Goal: Information Seeking & Learning: Learn about a topic

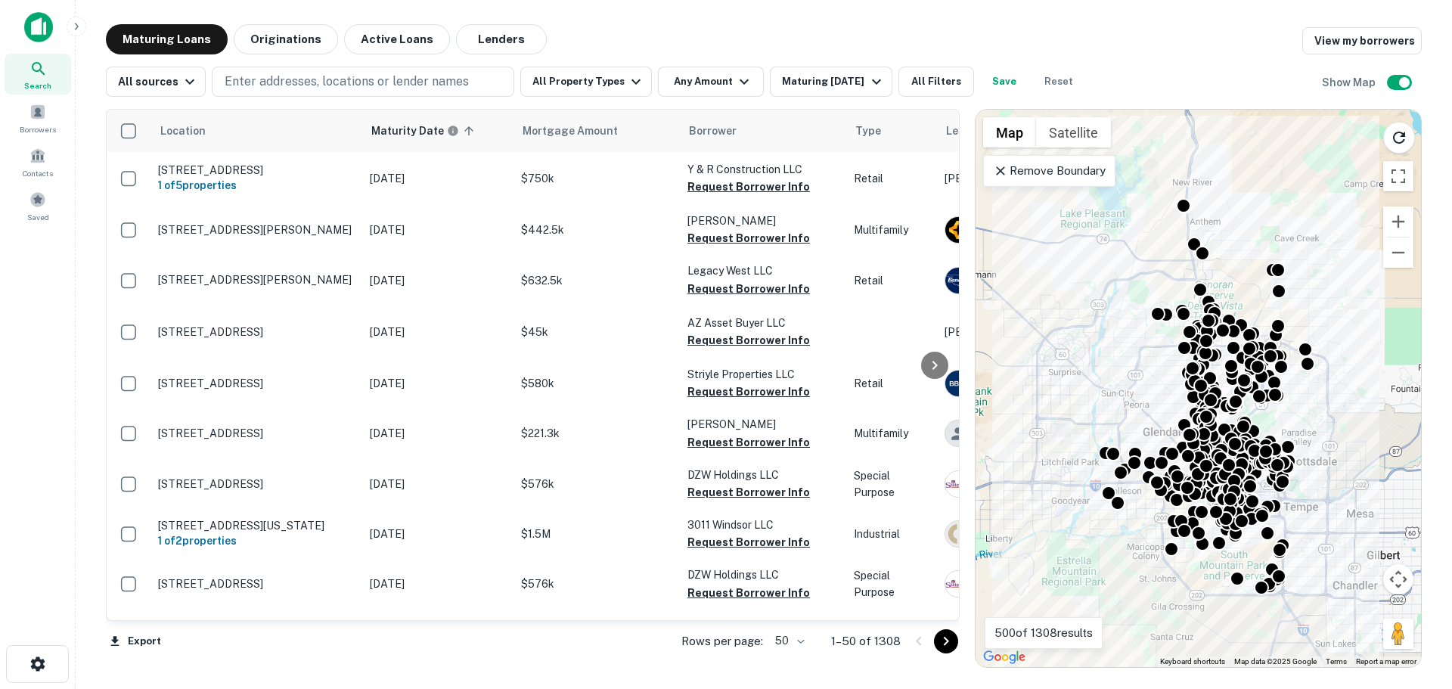
drag, startPoint x: 1005, startPoint y: 165, endPoint x: 411, endPoint y: 63, distance: 603.2
click at [1005, 165] on icon at bounding box center [1000, 170] width 15 height 15
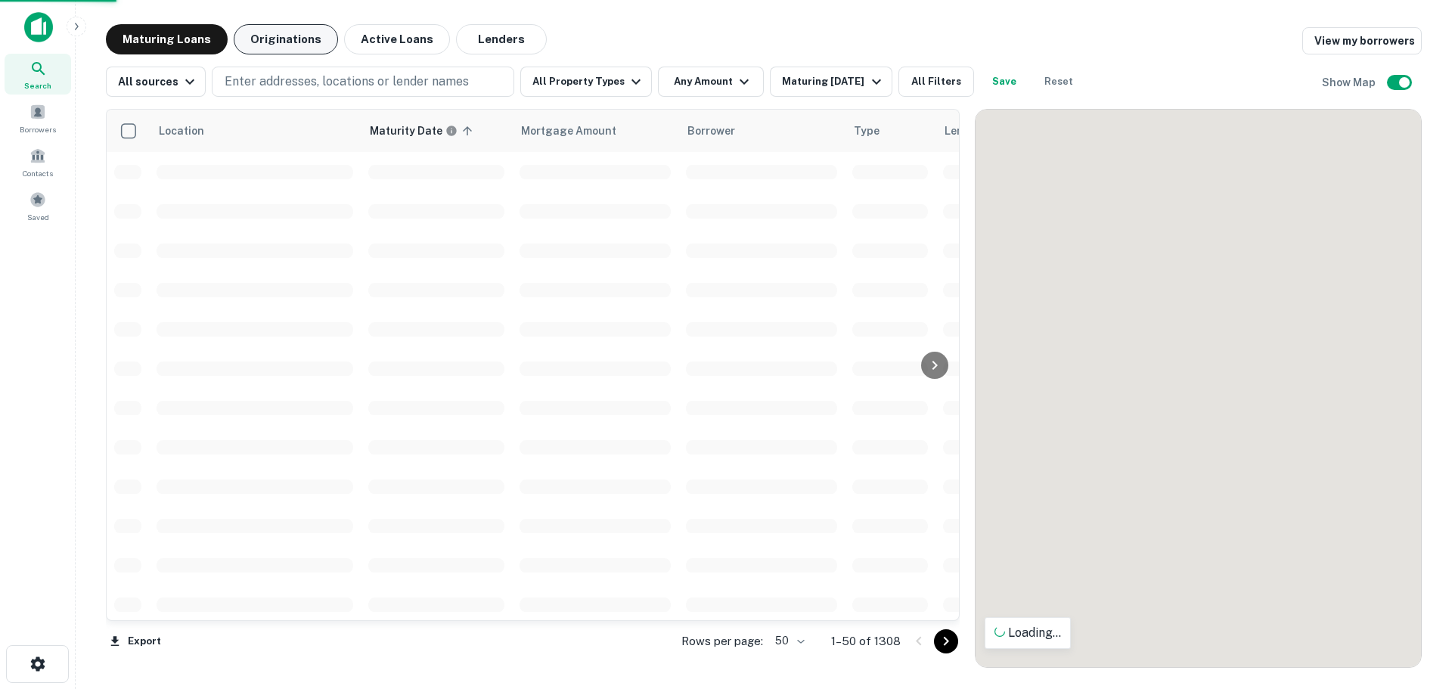
click at [278, 37] on button "Originations" at bounding box center [286, 39] width 104 height 30
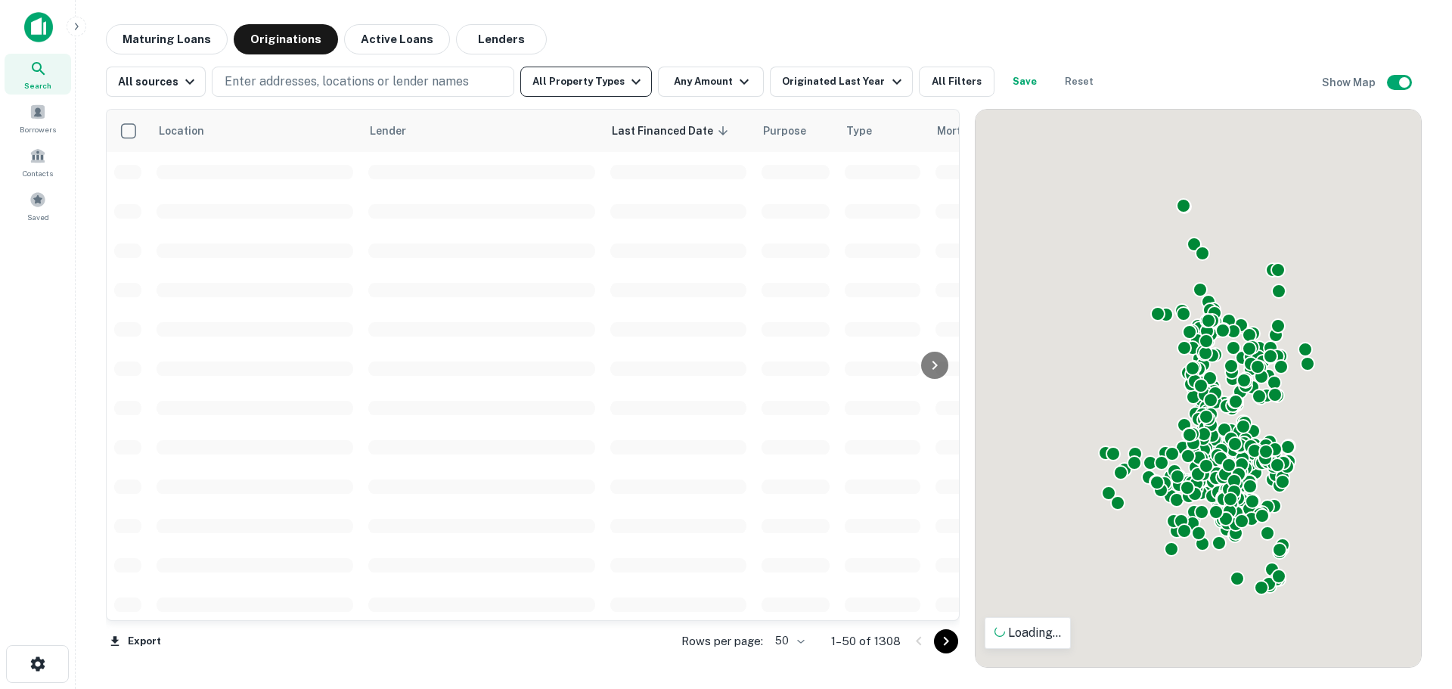
click at [627, 83] on icon "button" at bounding box center [636, 82] width 18 height 18
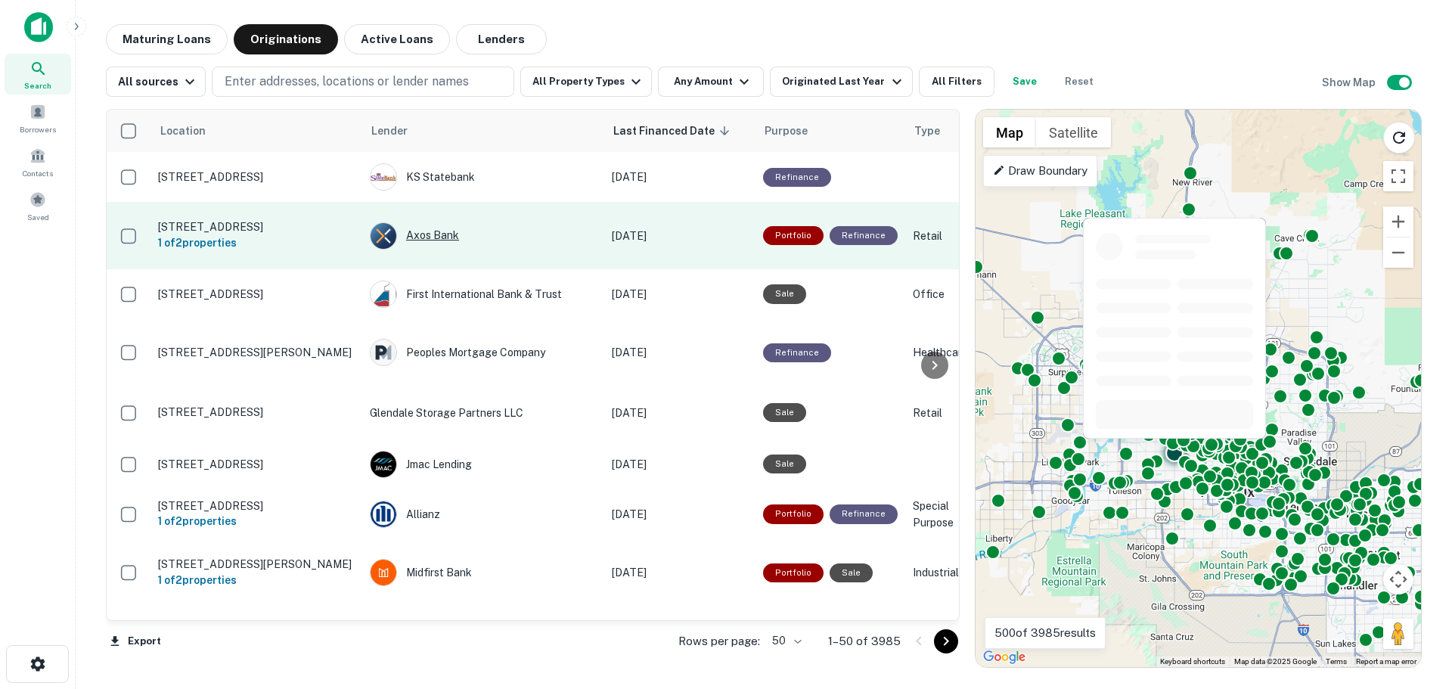
click at [511, 235] on div "Axos Bank" at bounding box center [483, 235] width 227 height 27
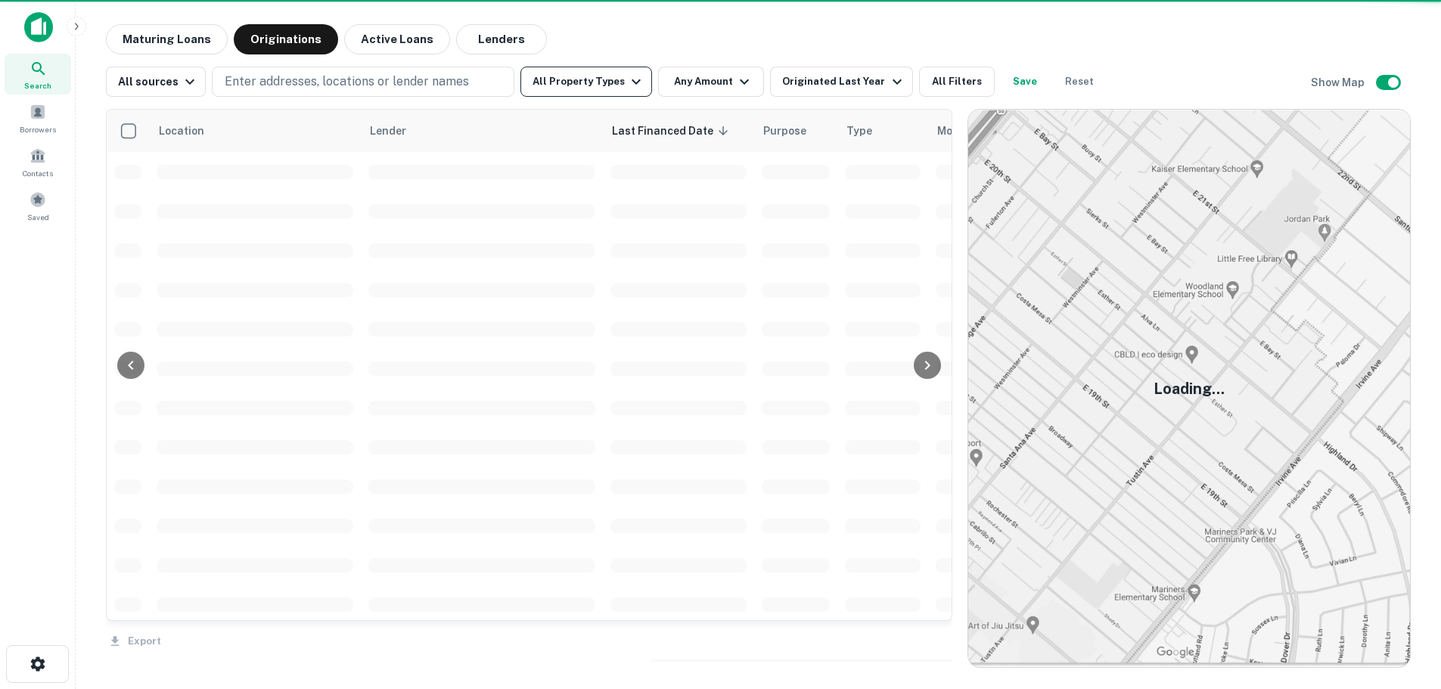
click at [615, 82] on button "All Property Types" at bounding box center [586, 82] width 132 height 30
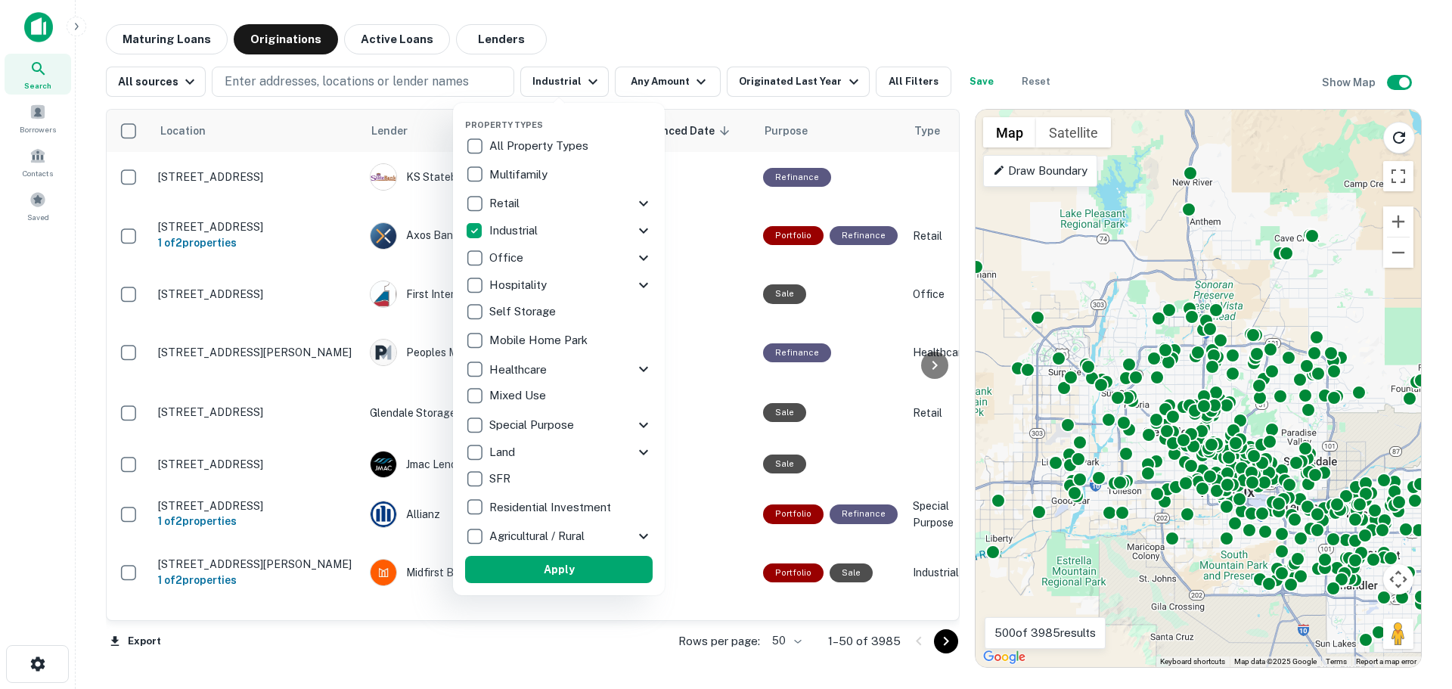
click at [642, 231] on icon at bounding box center [643, 230] width 9 height 5
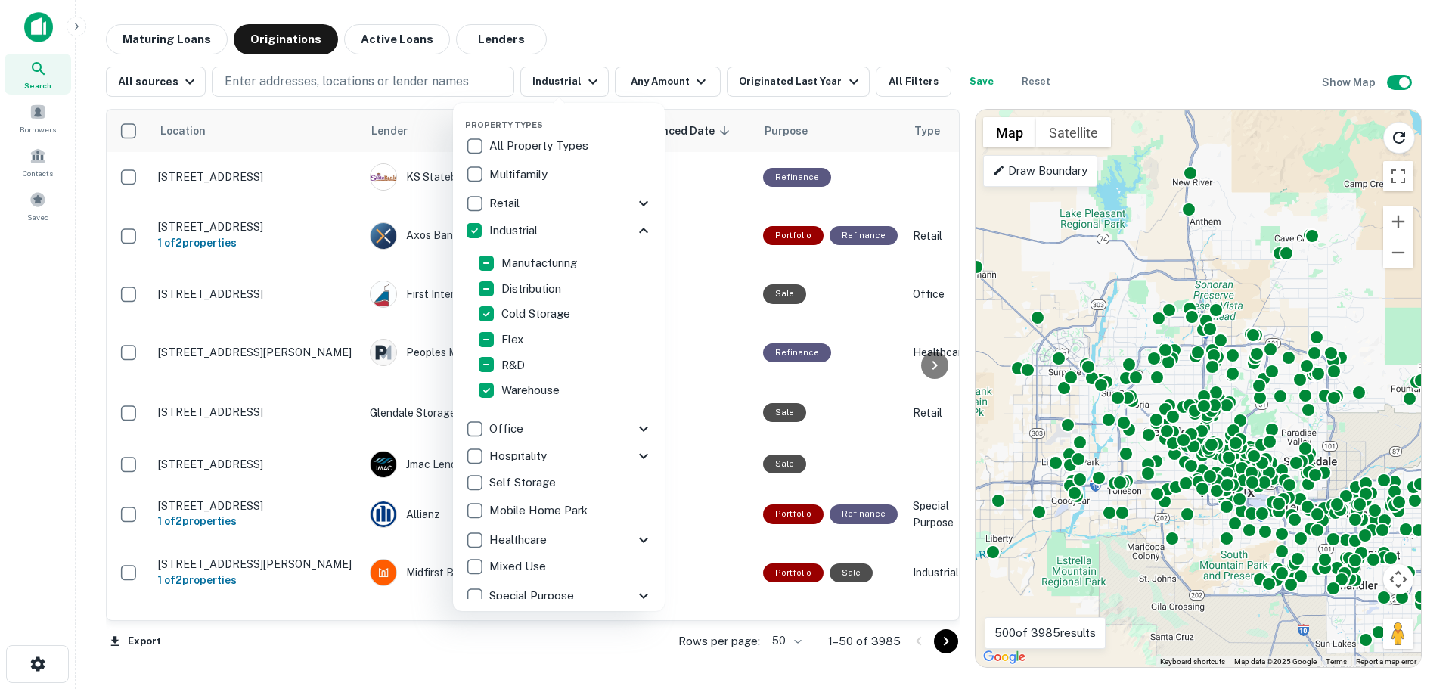
click at [560, 44] on div at bounding box center [726, 344] width 1452 height 689
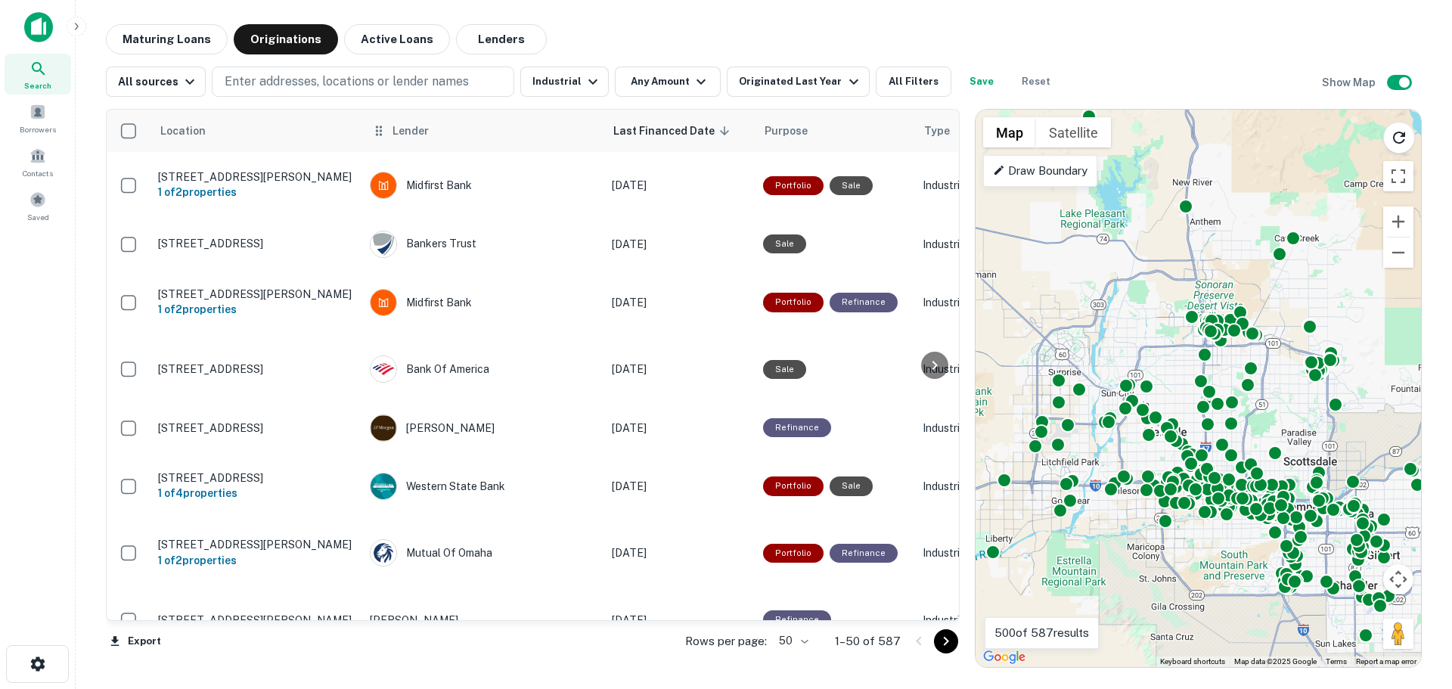
click at [397, 135] on span "Lender" at bounding box center [411, 131] width 36 height 18
click at [783, 79] on div "Originated Last Year" at bounding box center [800, 82] width 123 height 18
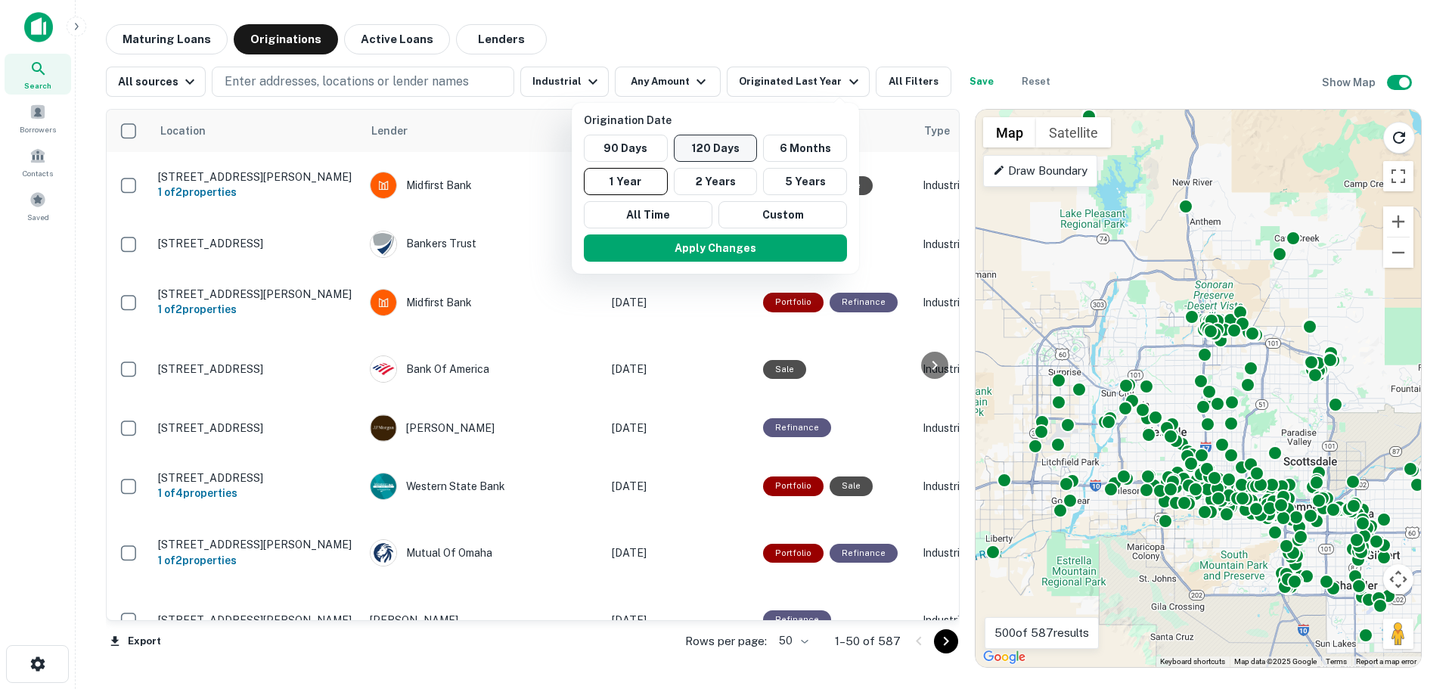
click at [738, 151] on button "120 Days" at bounding box center [716, 148] width 84 height 27
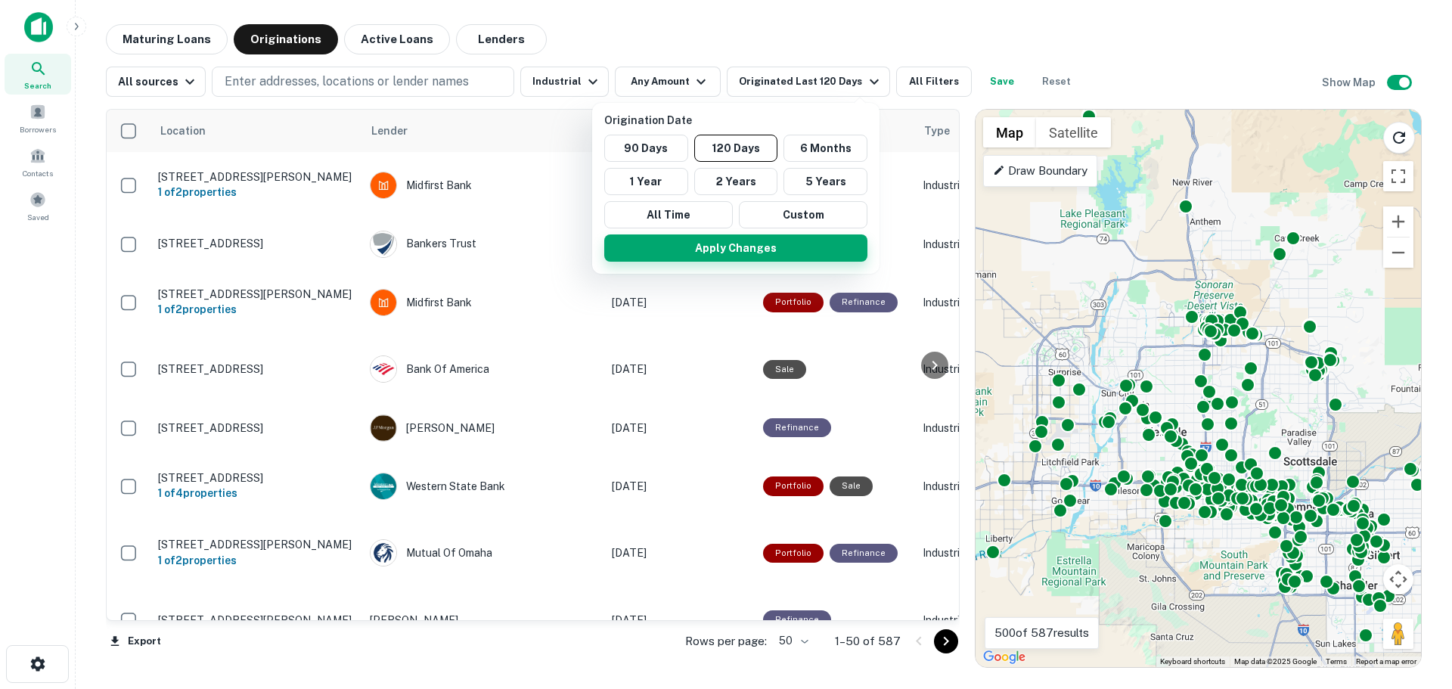
click at [754, 247] on button "Apply Changes" at bounding box center [735, 247] width 263 height 27
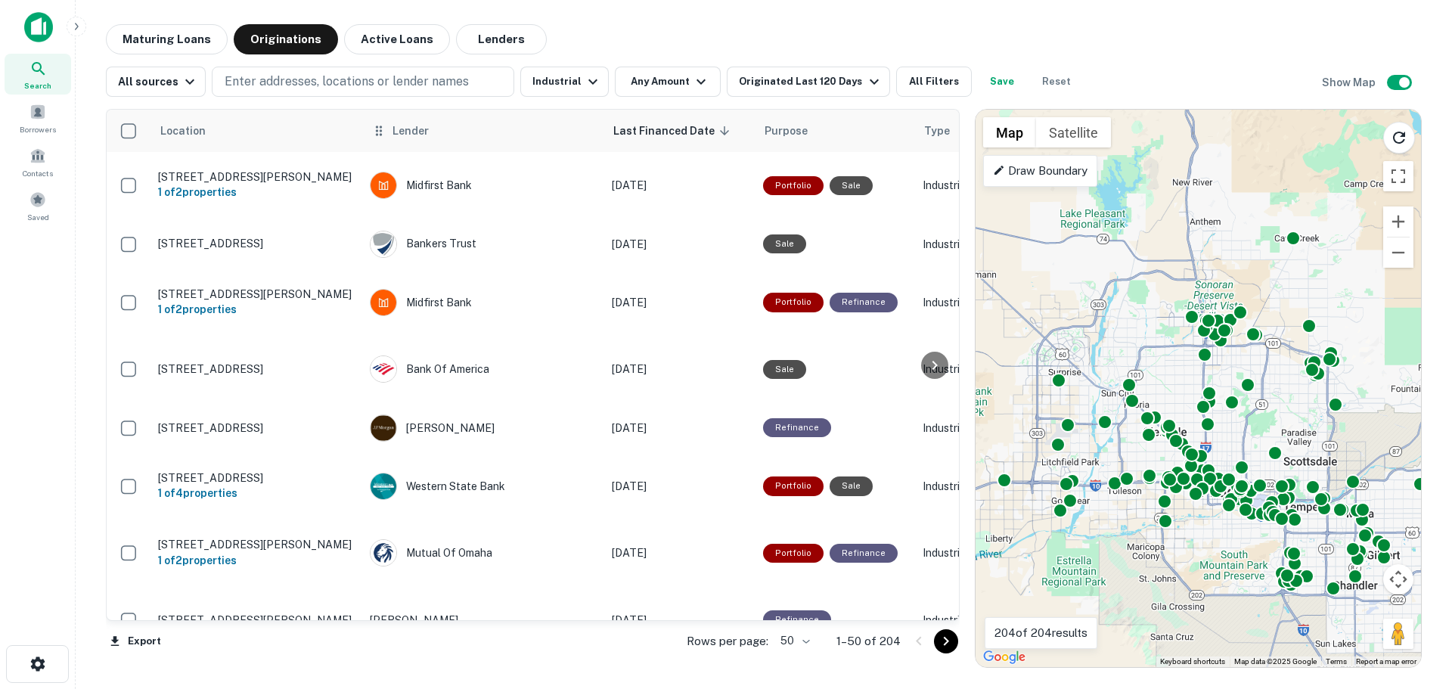
click at [417, 132] on span "Lender" at bounding box center [411, 131] width 36 height 18
click at [383, 135] on icon at bounding box center [378, 131] width 15 height 18
click at [411, 130] on span "Lender" at bounding box center [411, 131] width 36 height 18
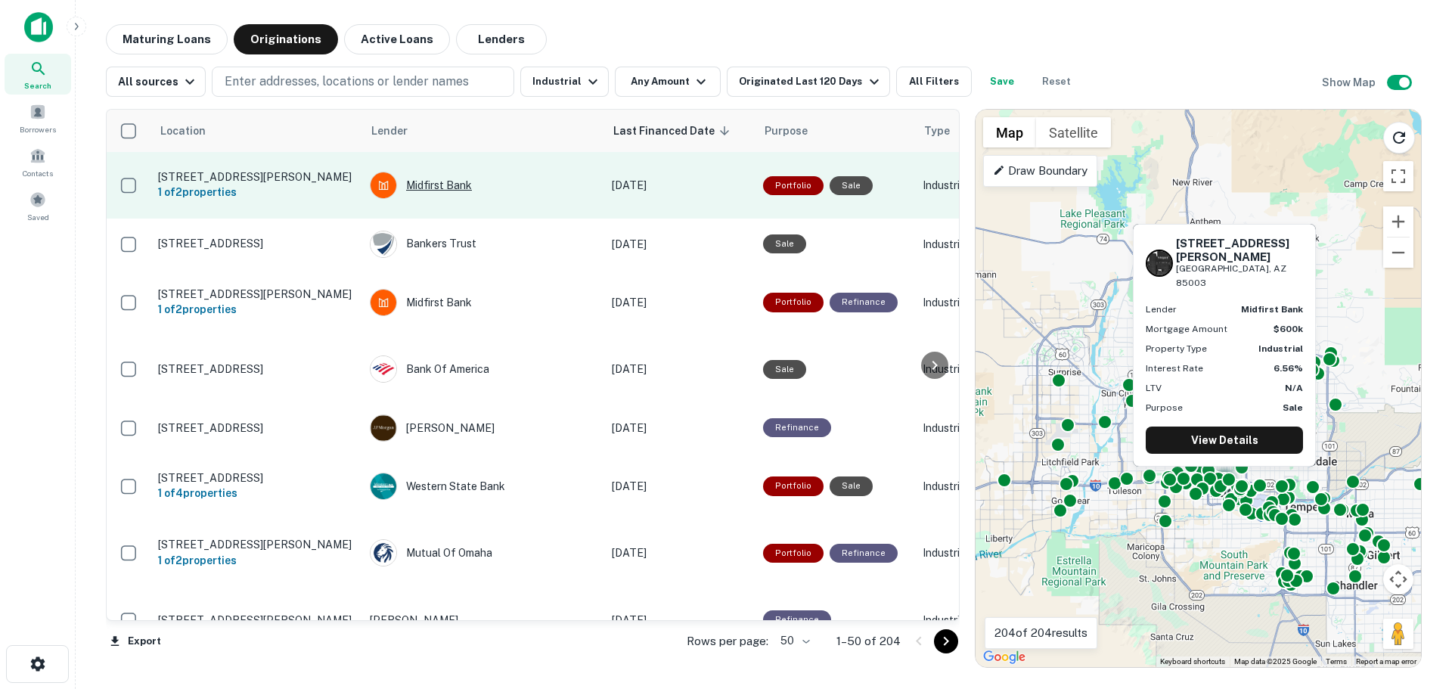
click at [486, 190] on div "Midfirst Bank" at bounding box center [483, 185] width 227 height 27
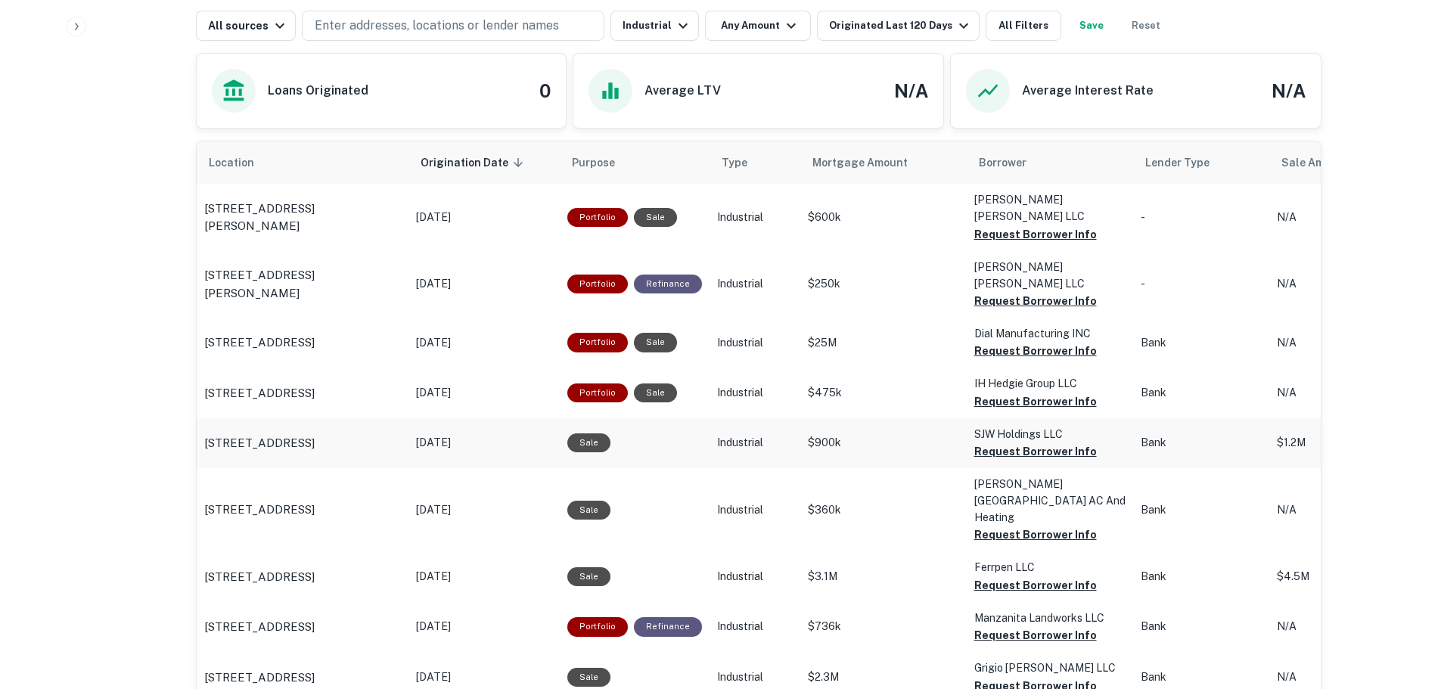
scroll to position [832, 0]
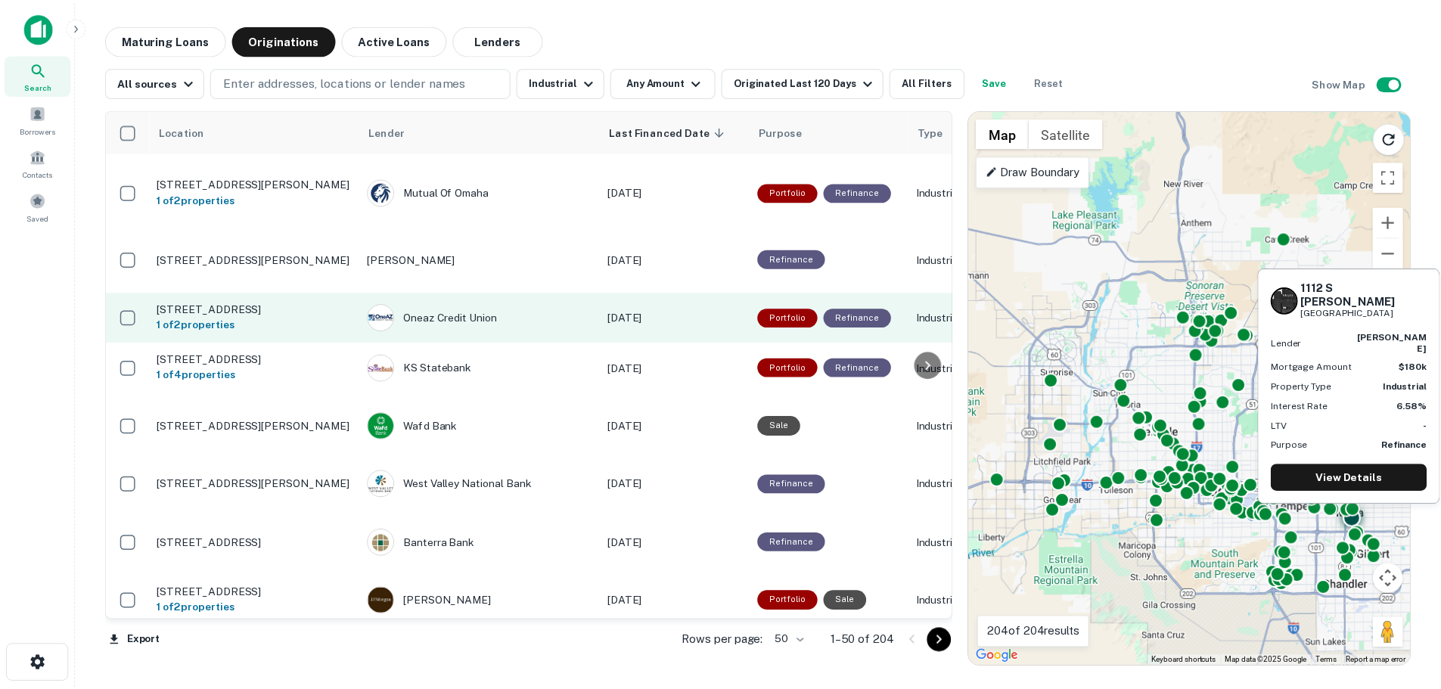
scroll to position [378, 0]
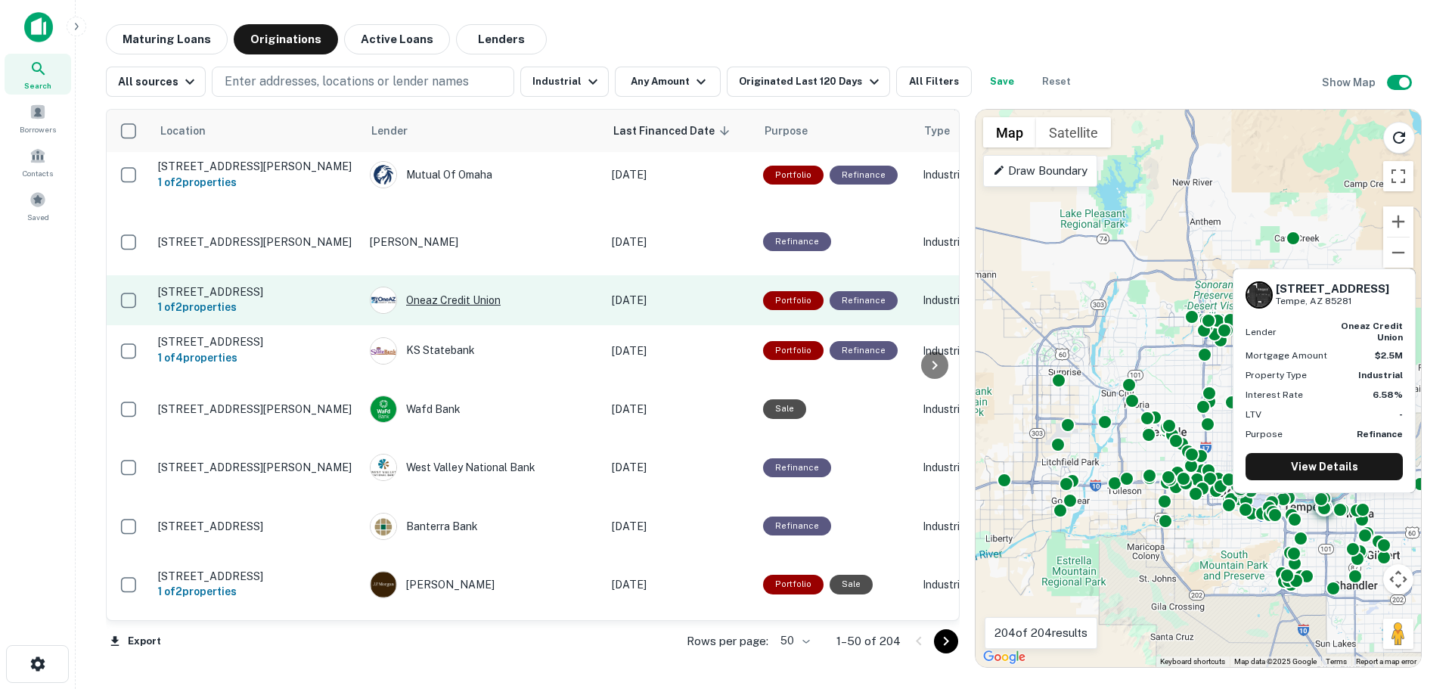
click at [499, 295] on div "Oneaz Credit Union" at bounding box center [483, 300] width 227 height 27
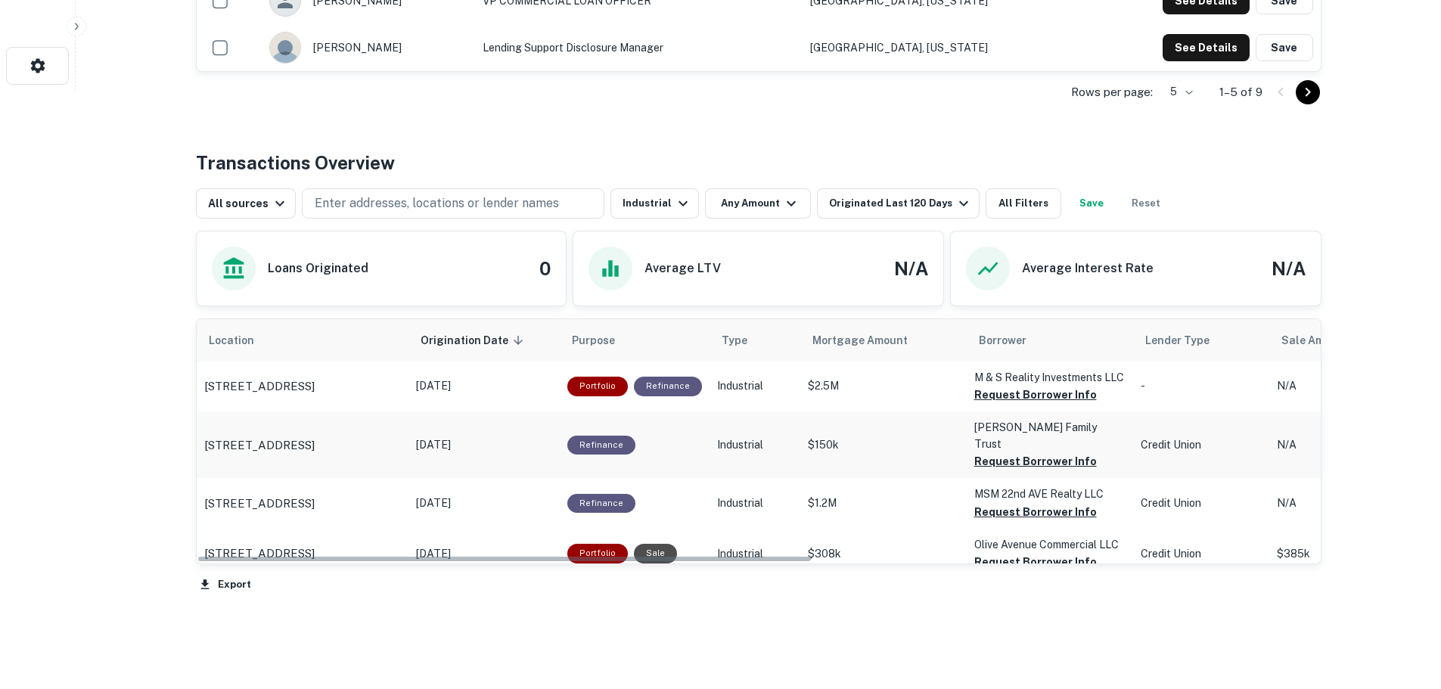
scroll to position [605, 0]
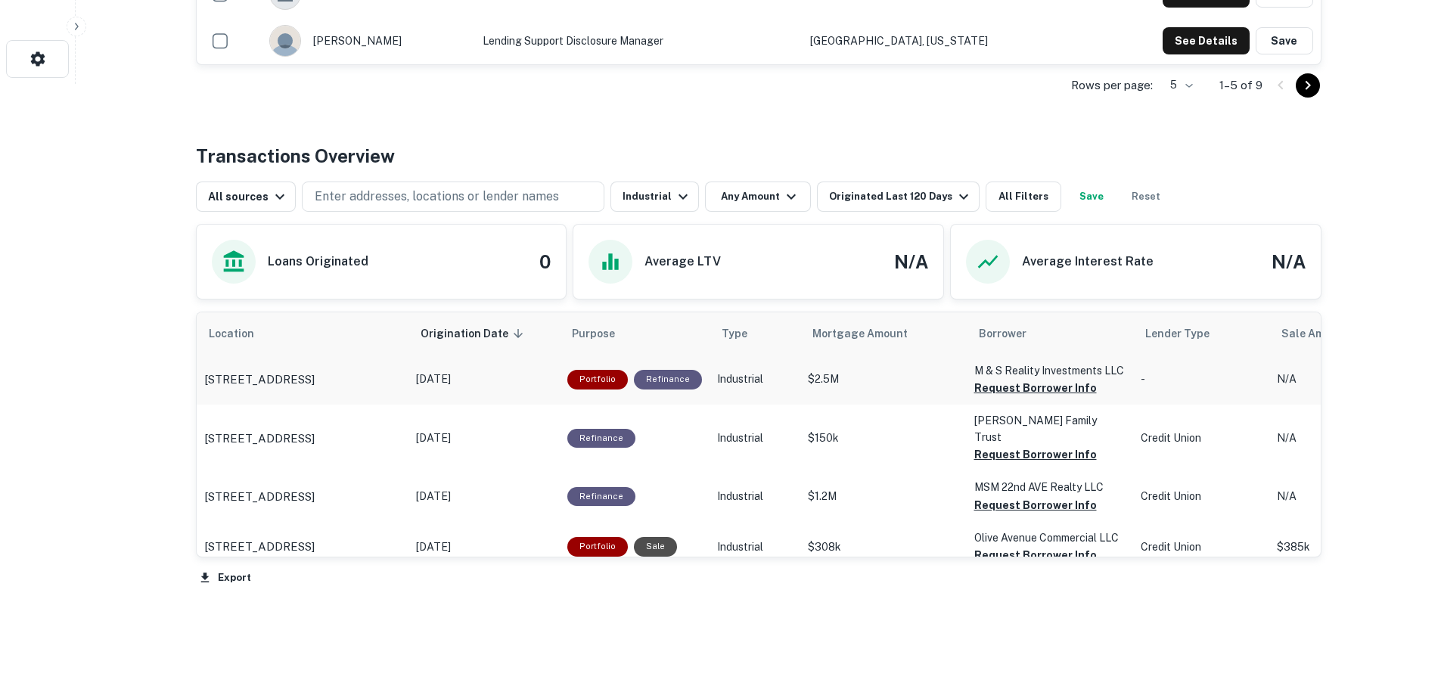
click at [509, 380] on p "[DATE]" at bounding box center [484, 379] width 136 height 16
click at [305, 381] on p "[STREET_ADDRESS]" at bounding box center [259, 380] width 110 height 18
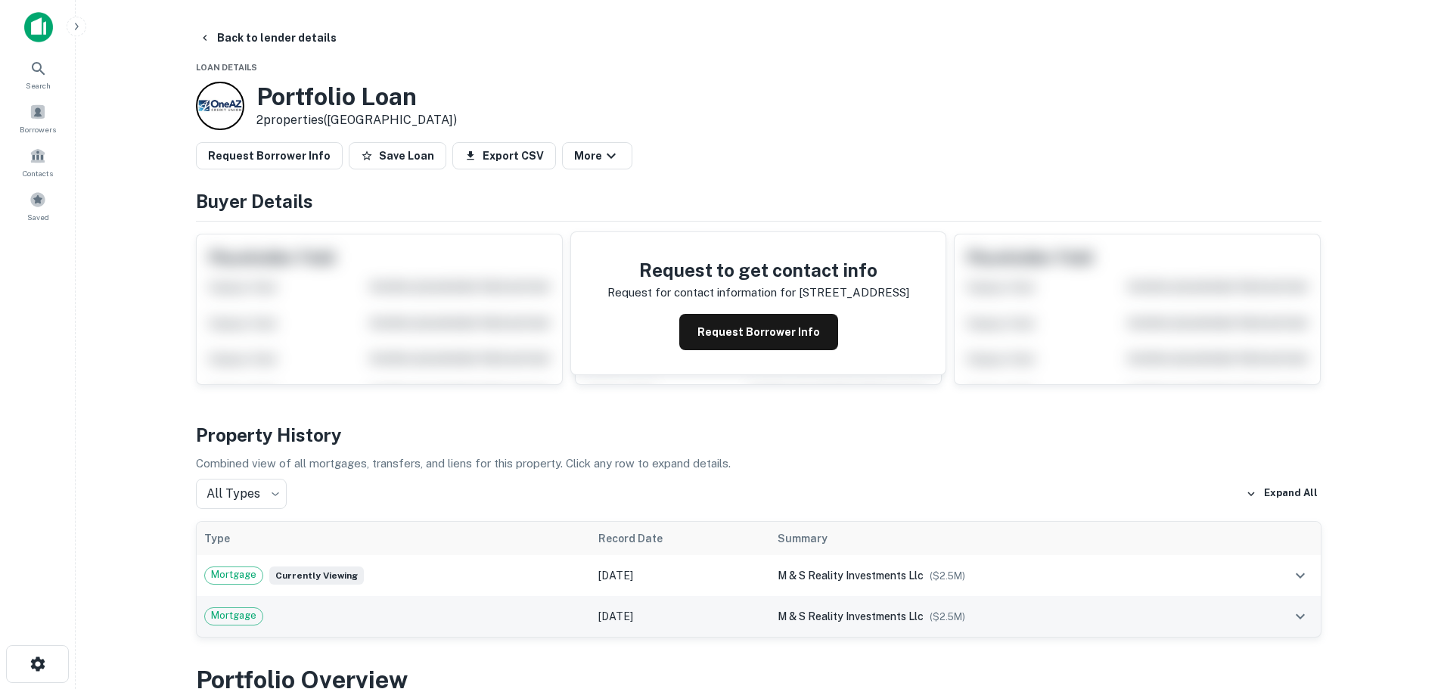
click at [545, 610] on div "Mortgage" at bounding box center [394, 616] width 380 height 18
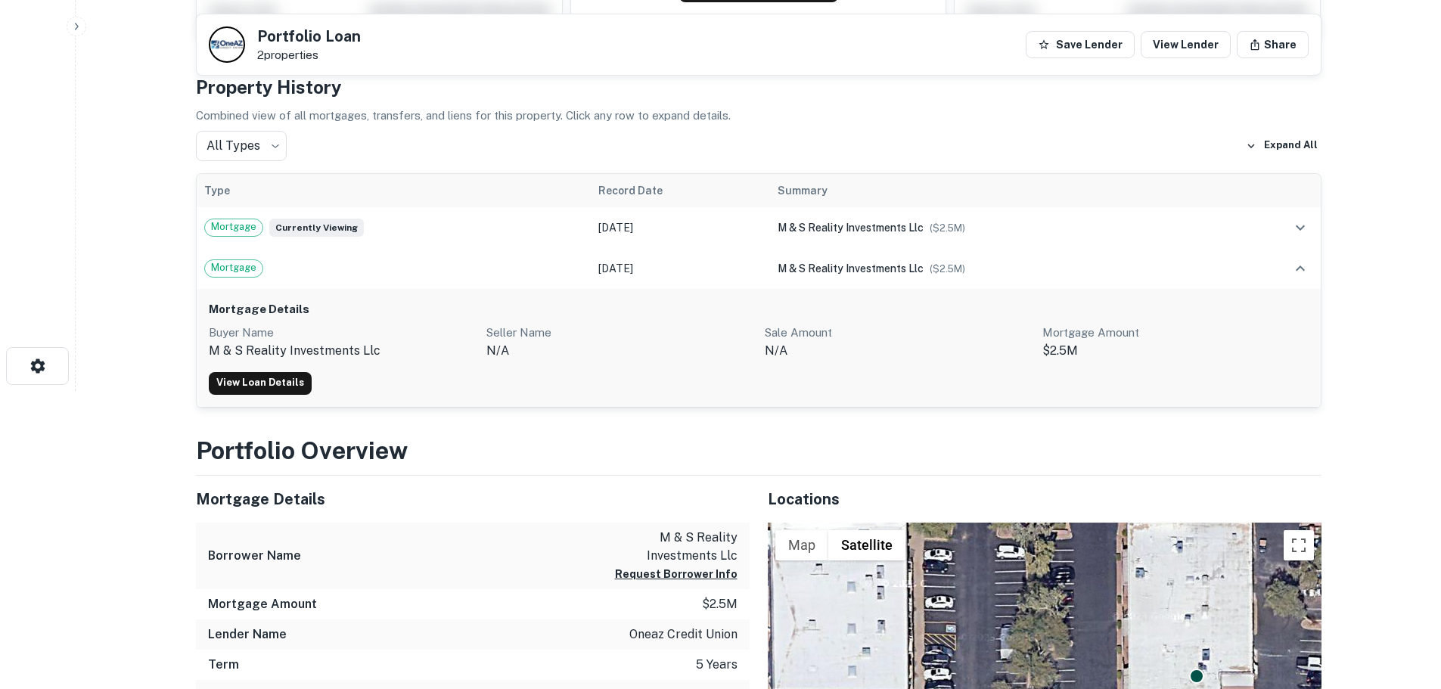
scroll to position [303, 0]
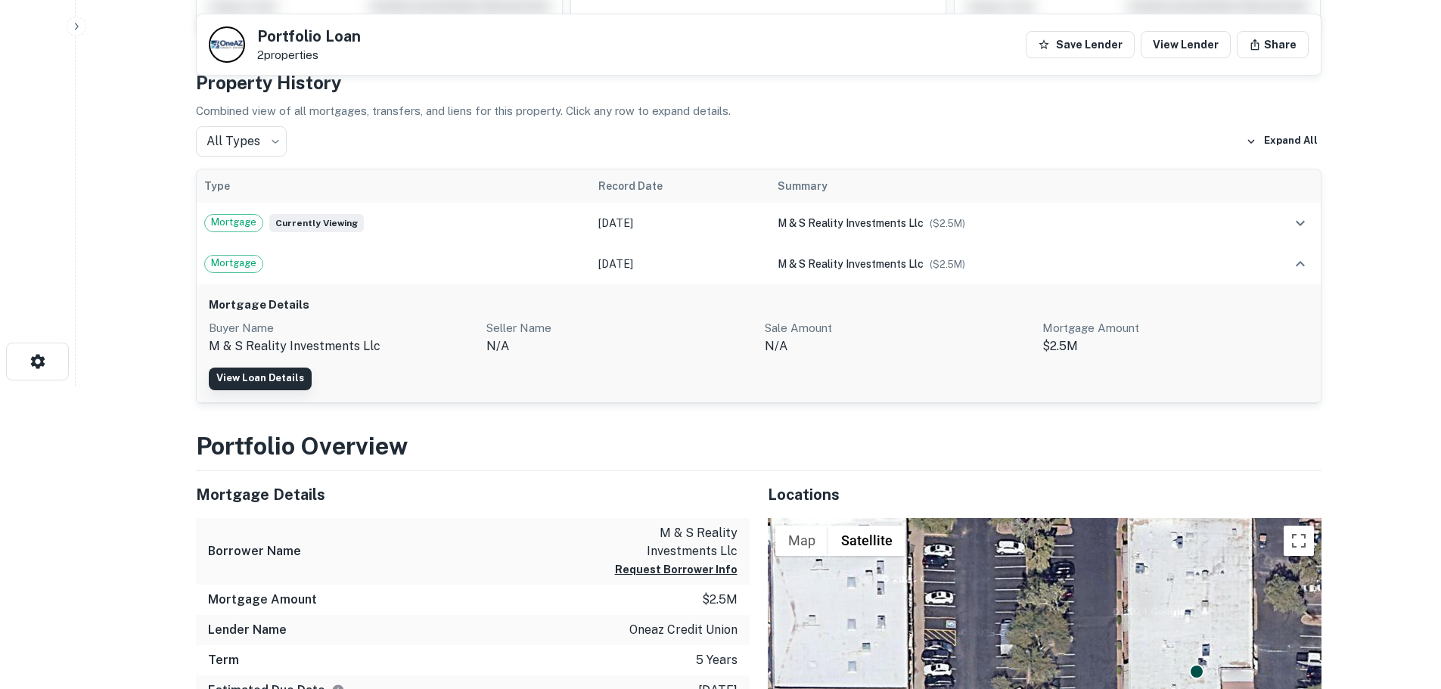
click at [252, 380] on link "View Loan Details" at bounding box center [260, 379] width 103 height 23
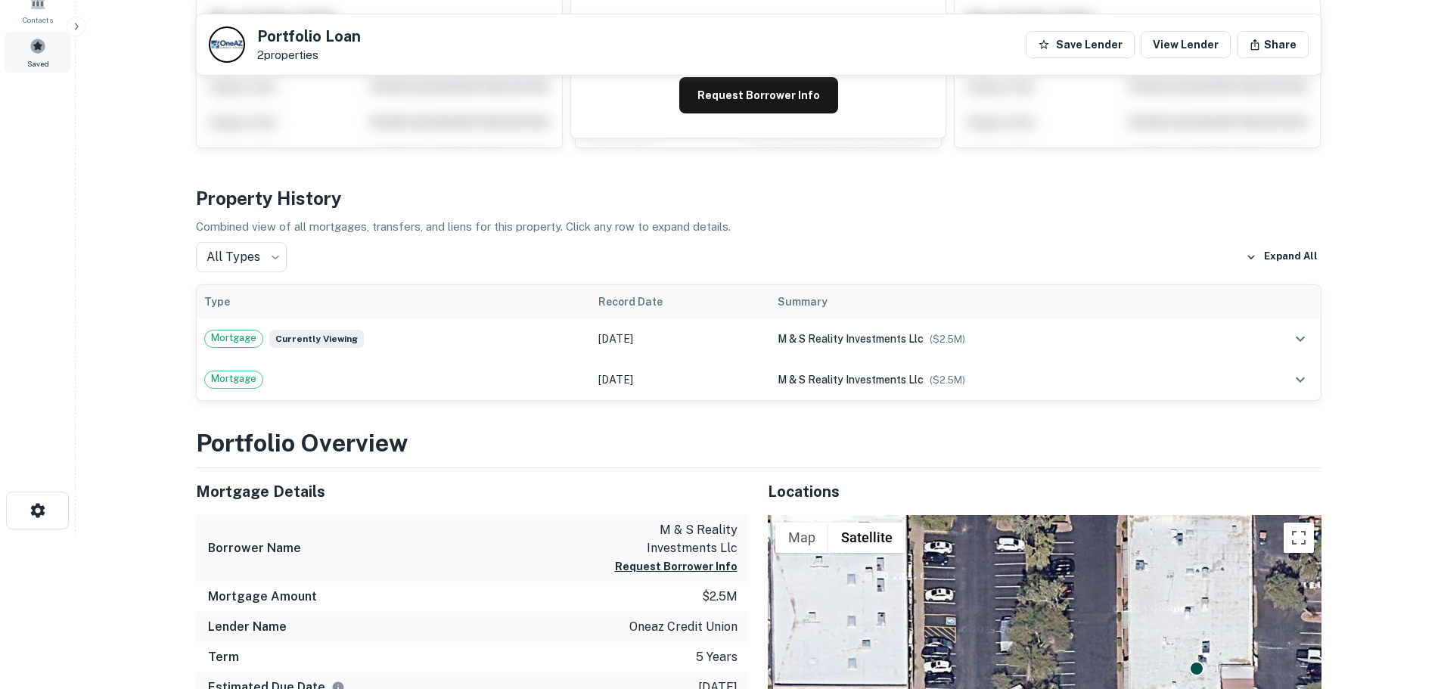
scroll to position [151, 0]
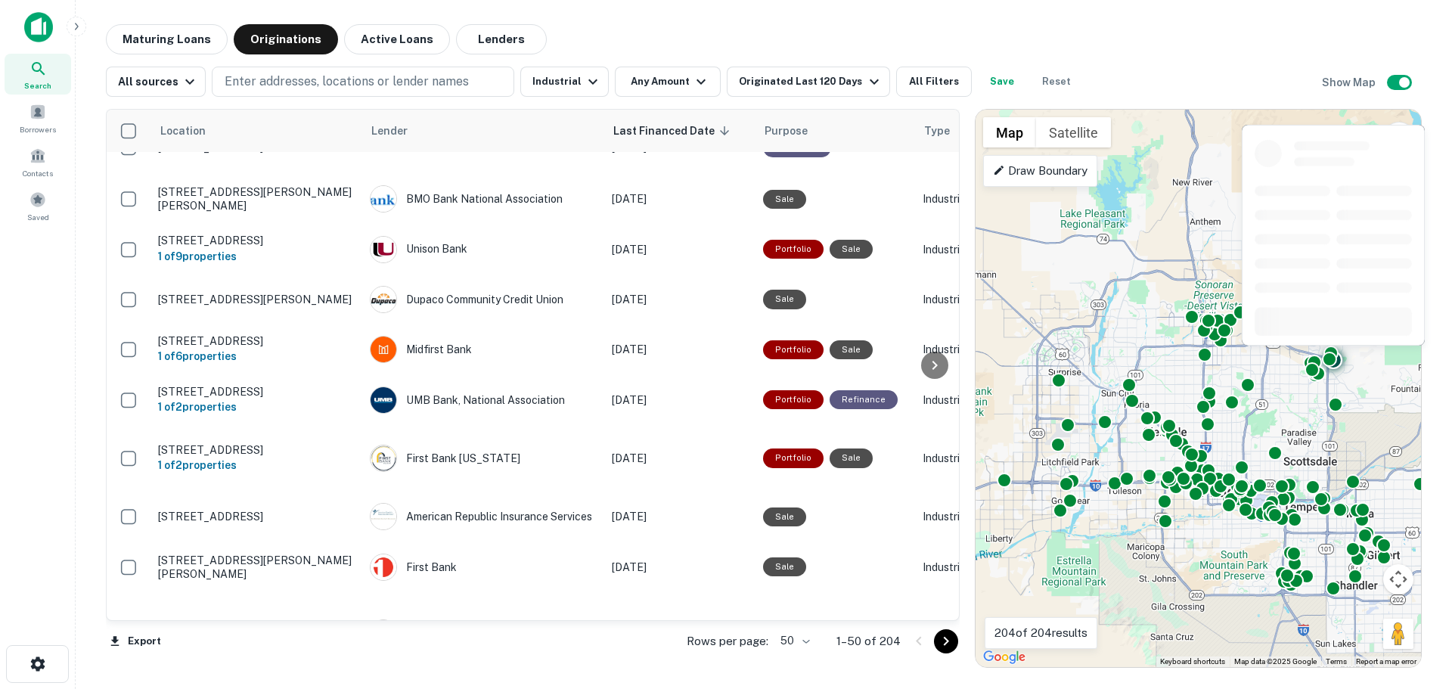
scroll to position [2312, 0]
